Goal: Information Seeking & Learning: Find specific fact

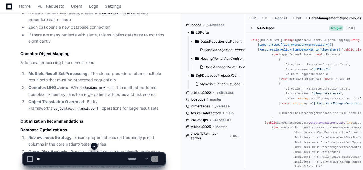
scroll to position [1134, 0]
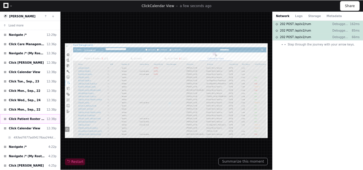
scroll to position [28, 0]
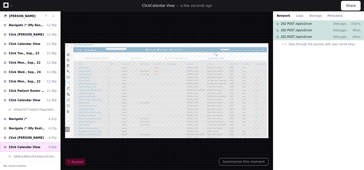
click at [23, 147] on span "Click Calendar View" at bounding box center [25, 147] width 32 height 4
click at [247, 162] on button "Summarize this moment" at bounding box center [243, 161] width 49 height 7
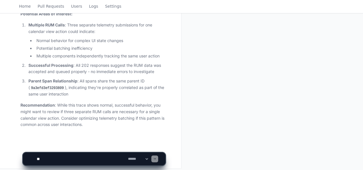
scroll to position [302, 0]
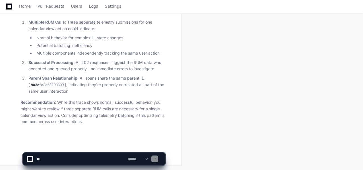
click at [52, 161] on textarea at bounding box center [81, 159] width 91 height 13
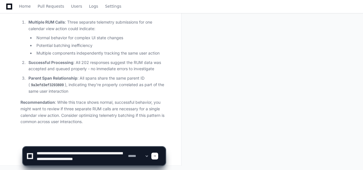
scroll to position [2, 0]
type textarea "**********"
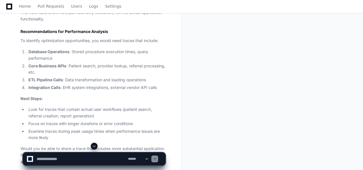
scroll to position [637, 0]
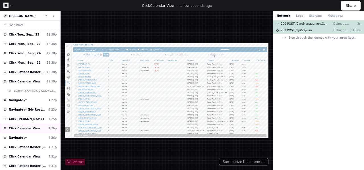
scroll to position [28, 0]
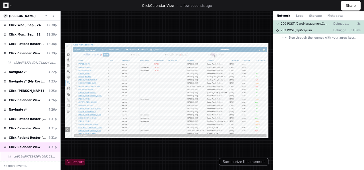
click at [29, 156] on span "cb919e8ff783426fa6681532837b0217" at bounding box center [34, 156] width 43 height 4
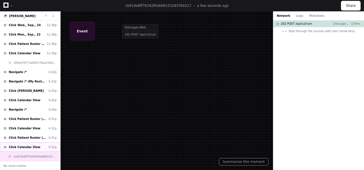
click at [28, 146] on span "Click Calendar View" at bounding box center [25, 147] width 32 height 4
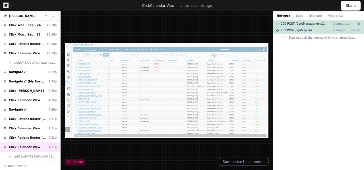
click at [73, 161] on span "Restart" at bounding box center [75, 162] width 17 height 5
click at [239, 160] on button "Summarize this moment" at bounding box center [243, 161] width 49 height 7
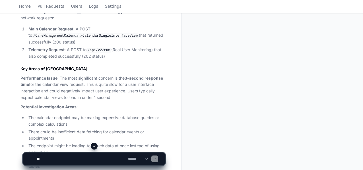
scroll to position [208, 0]
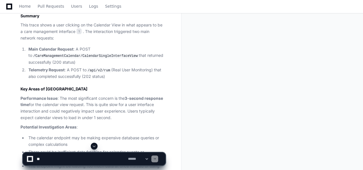
click at [104, 56] on code "/CareManagementCalendar/CalendarSingleInterfaceView" at bounding box center [85, 55] width 107 height 5
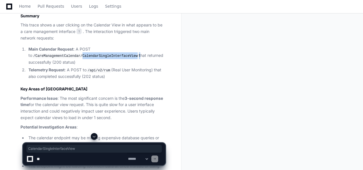
click at [104, 56] on code "/CareManagementCalendar/CalendarSingleInterfaceView" at bounding box center [85, 55] width 107 height 5
click at [60, 161] on textarea at bounding box center [81, 159] width 91 height 13
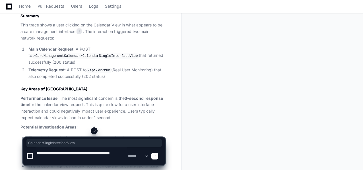
type textarea "**********"
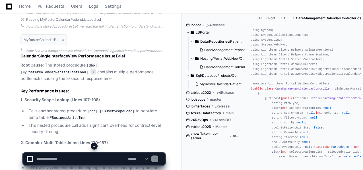
scroll to position [616, 0]
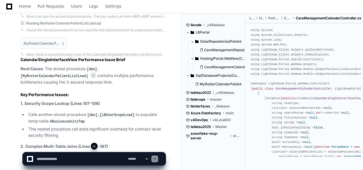
click at [99, 70] on code "[dbo].[MyRosterCalendarPatientListLoad]" at bounding box center [59, 73] width 78 height 12
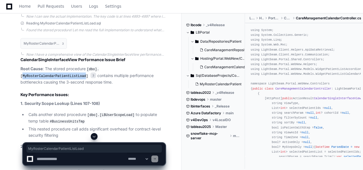
click at [99, 70] on code "[dbo].[MyRosterCalendarPatientListLoad]" at bounding box center [59, 73] width 78 height 12
copy code "MyRosterCalendarPatientListLoad"
